Goal: Task Accomplishment & Management: Use online tool/utility

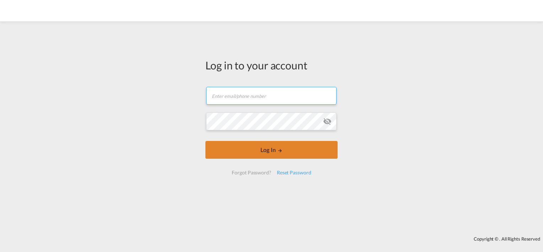
type input "[EMAIL_ADDRESS][DOMAIN_NAME]"
click at [261, 149] on button "Log In" at bounding box center [271, 150] width 132 height 18
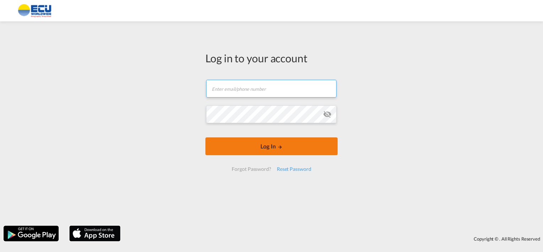
type input "[EMAIL_ADDRESS][DOMAIN_NAME]"
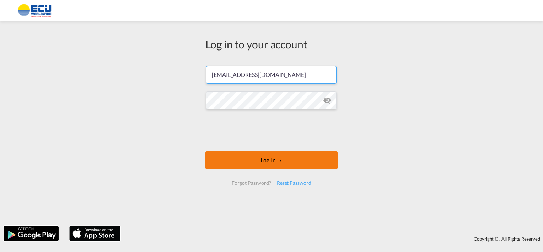
click at [272, 149] on form "[EMAIL_ADDRESS][DOMAIN_NAME] Password field is required Log In Forgot Password?…" at bounding box center [271, 125] width 132 height 133
click at [269, 161] on button "Log In" at bounding box center [271, 160] width 132 height 18
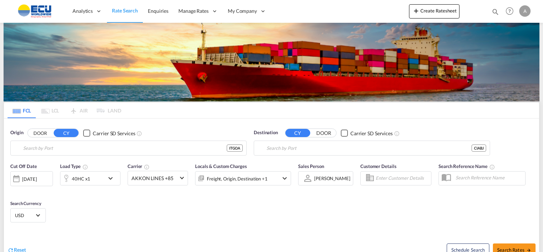
type input "[GEOGRAPHIC_DATA] ([GEOGRAPHIC_DATA]), [GEOGRAPHIC_DATA]"
type input "[GEOGRAPHIC_DATA], CIABJ"
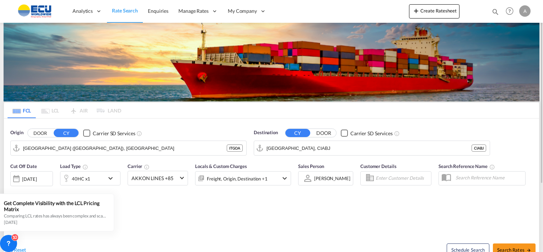
click at [125, 11] on span "Rate Search" at bounding box center [125, 10] width 26 height 6
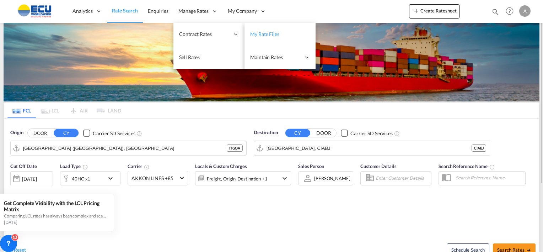
click at [262, 33] on span "My Rate Files" at bounding box center [264, 34] width 29 height 6
